Goal: Task Accomplishment & Management: Use online tool/utility

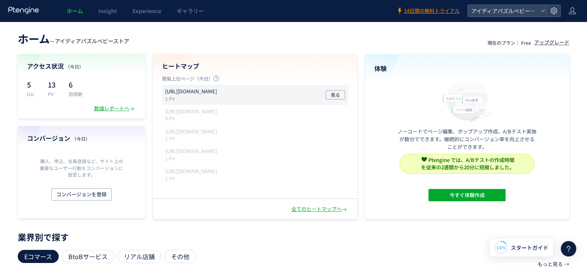
click at [217, 92] on p "[URL][DOMAIN_NAME]" at bounding box center [191, 91] width 52 height 7
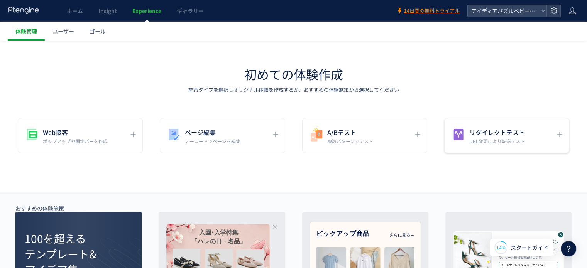
click at [487, 133] on h5 "リダイレクトテスト" at bounding box center [497, 132] width 56 height 11
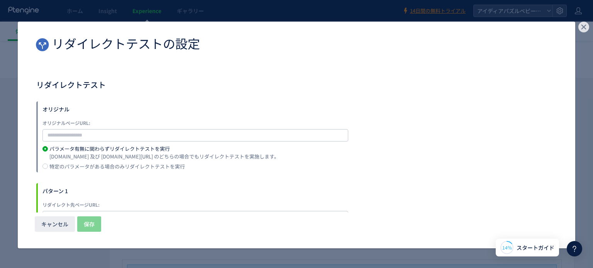
click at [586, 26] on use "dialog" at bounding box center [583, 27] width 11 height 11
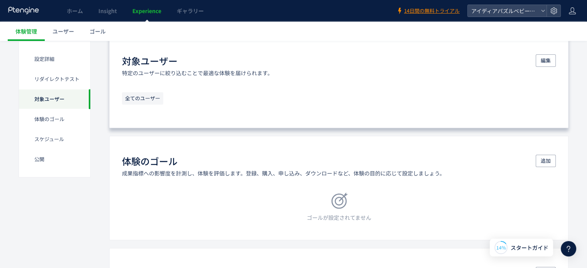
scroll to position [309, 0]
